Goal: Transaction & Acquisition: Obtain resource

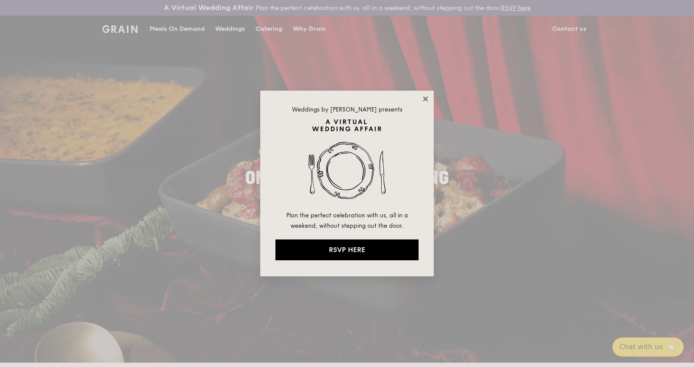
click at [423, 97] on icon at bounding box center [425, 98] width 5 height 5
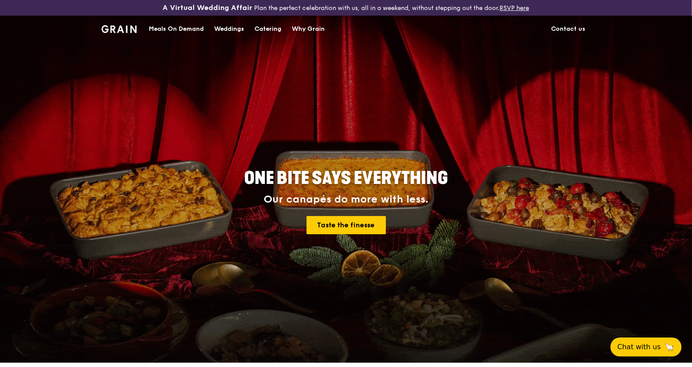
click at [204, 26] on div "Meals On Demand" at bounding box center [176, 29] width 55 height 26
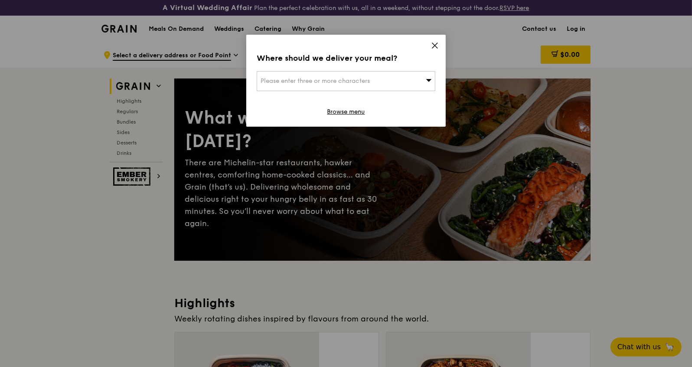
click at [381, 71] on div "Please enter three or more characters" at bounding box center [346, 81] width 179 height 20
type input "i"
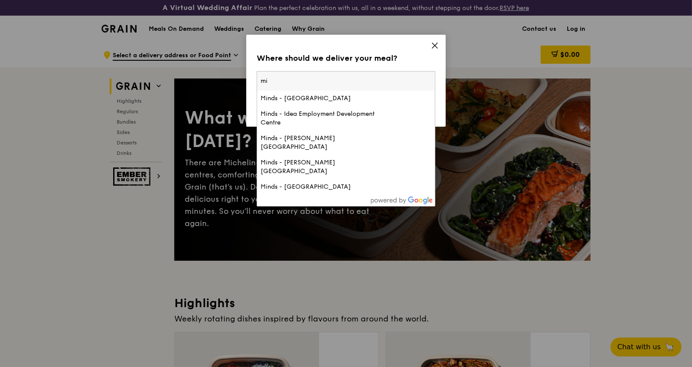
type input "m"
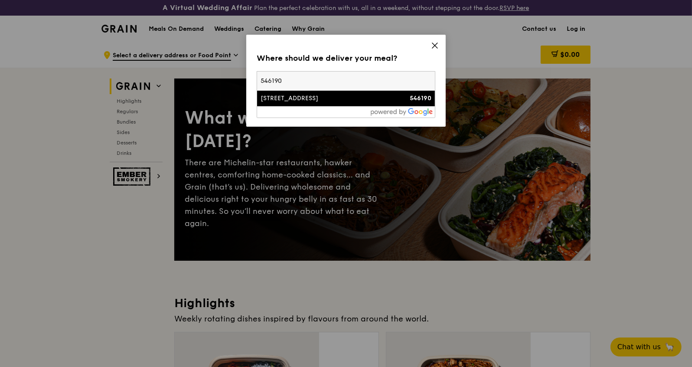
type input "546190"
click at [319, 94] on div "[STREET_ADDRESS]" at bounding box center [325, 98] width 128 height 9
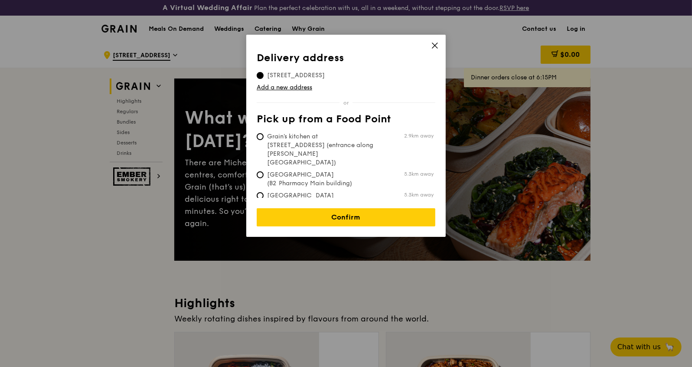
scroll to position [1, 0]
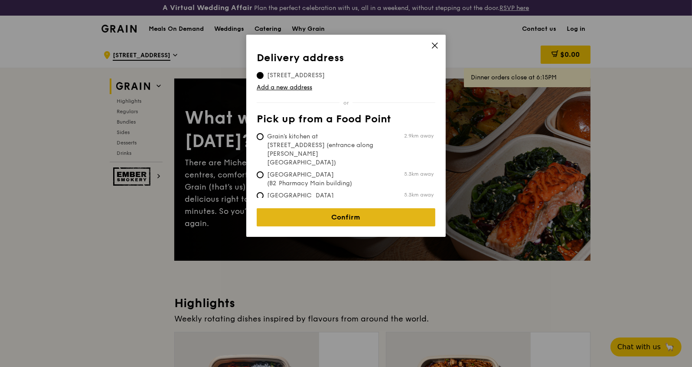
click at [346, 208] on link "Confirm" at bounding box center [346, 217] width 179 height 18
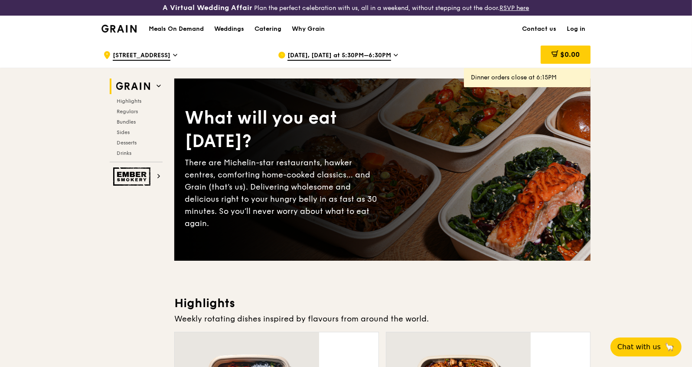
click at [394, 54] on icon at bounding box center [395, 55] width 3 height 2
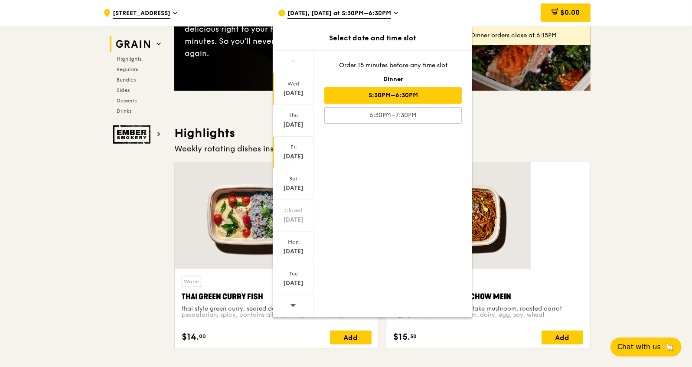
scroll to position [185, 0]
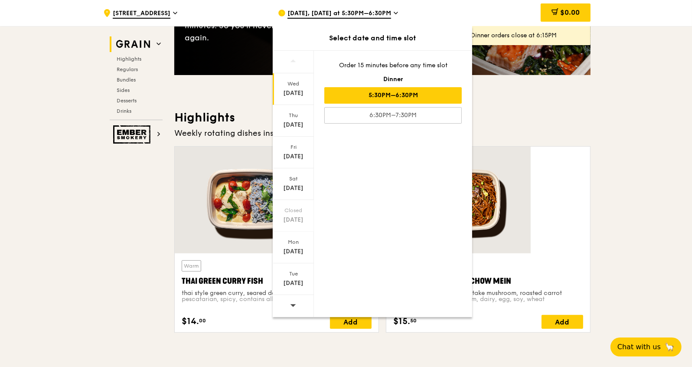
click at [296, 302] on icon at bounding box center [293, 305] width 6 height 7
click at [264, 13] on div ".cls-1 { fill: none; stroke: #fff; stroke-linecap: round; stroke-linejoin: roun…" at bounding box center [183, 13] width 161 height 26
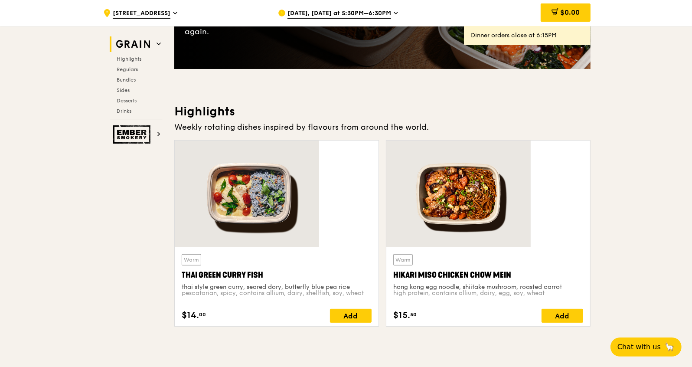
scroll to position [194, 0]
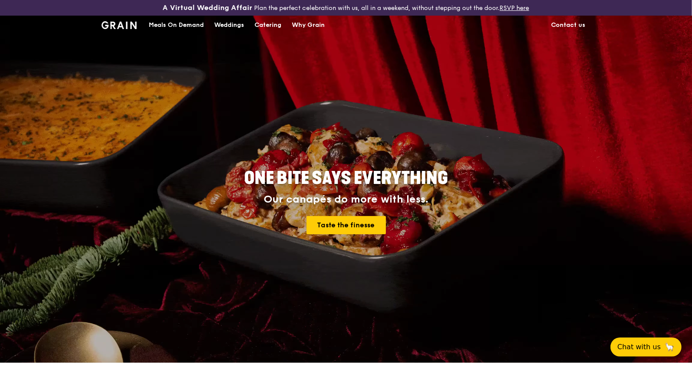
click at [204, 25] on div "Meals On Demand" at bounding box center [176, 25] width 55 height 26
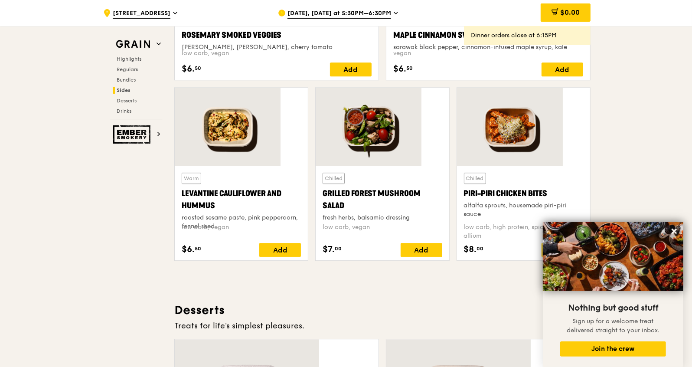
scroll to position [1868, 0]
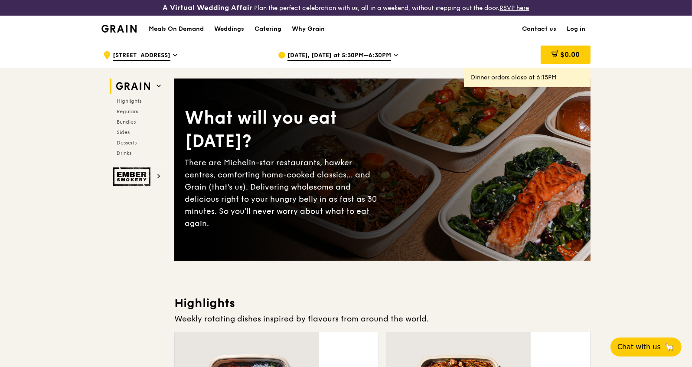
click at [137, 25] on img at bounding box center [118, 29] width 35 height 8
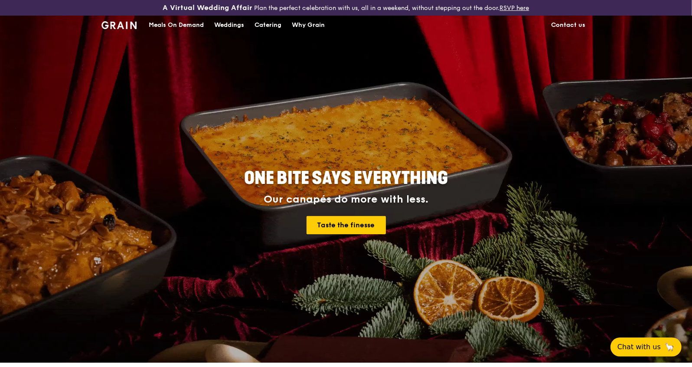
click at [281, 29] on div "Catering" at bounding box center [268, 25] width 27 height 26
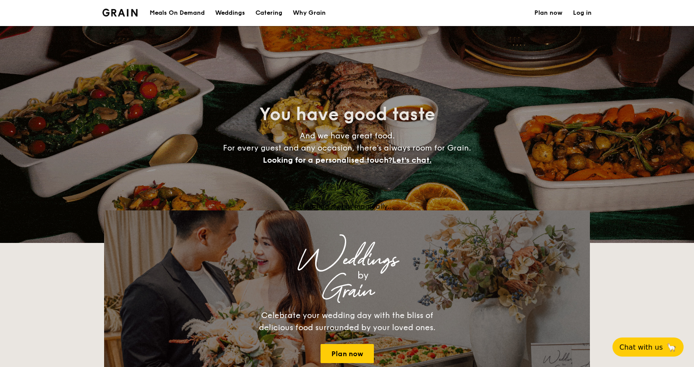
select select
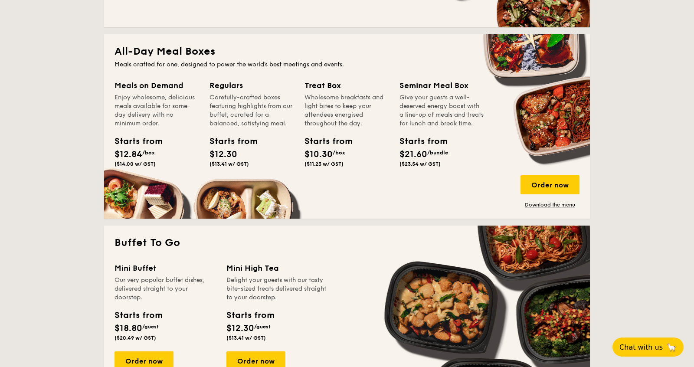
scroll to position [374, 0]
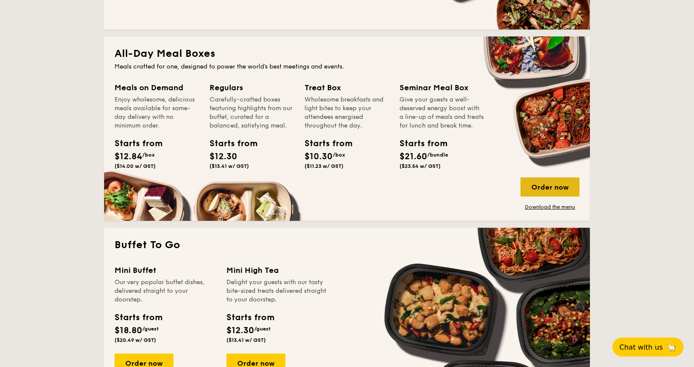
click at [520, 184] on div "Order now" at bounding box center [549, 186] width 59 height 19
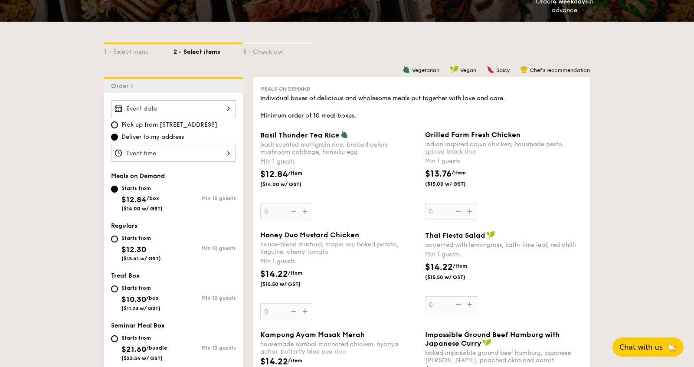
scroll to position [174, 0]
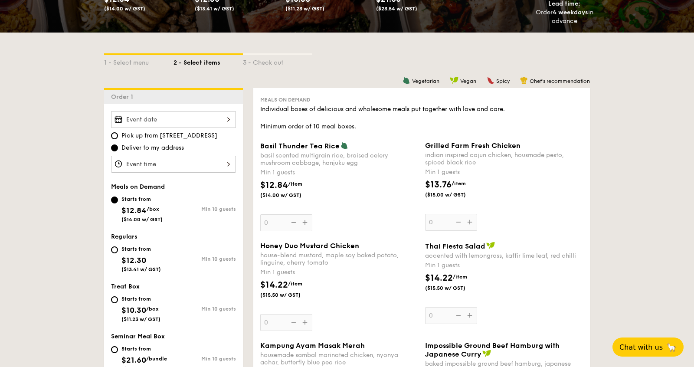
scroll to position [1139, 0]
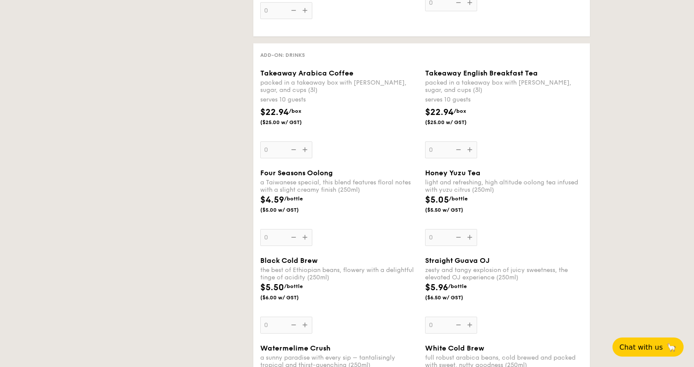
select select
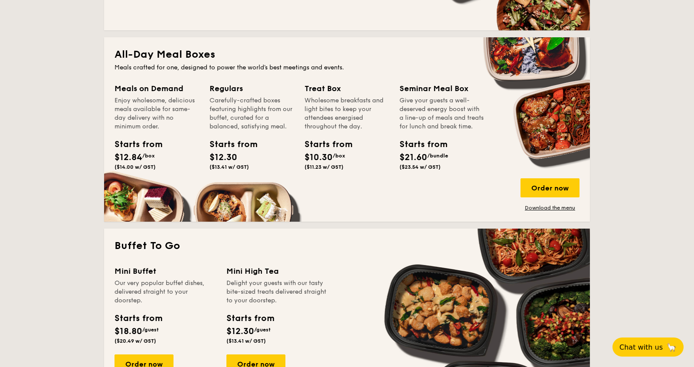
scroll to position [372, 0]
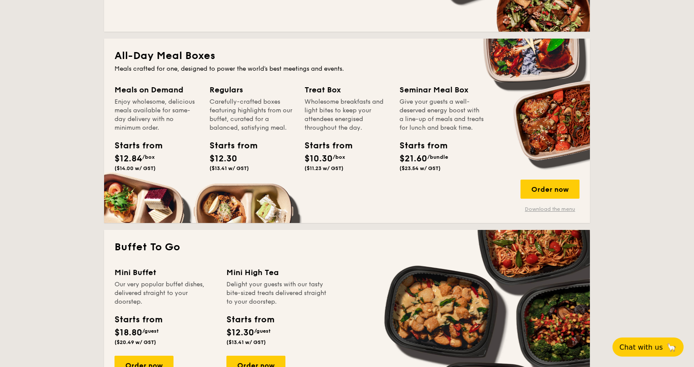
click at [520, 206] on link "Download the menu" at bounding box center [549, 209] width 59 height 7
